Goal: Information Seeking & Learning: Learn about a topic

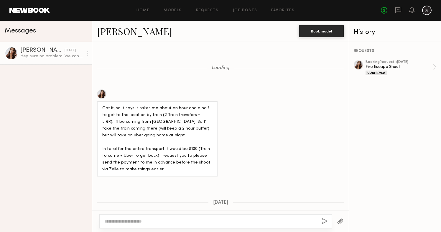
scroll to position [384, 0]
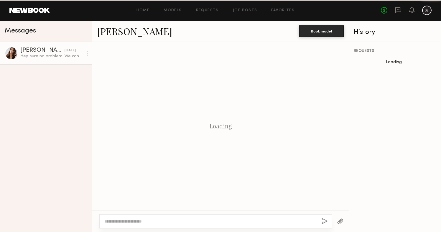
scroll to position [384, 0]
